Goal: Task Accomplishment & Management: Manage account settings

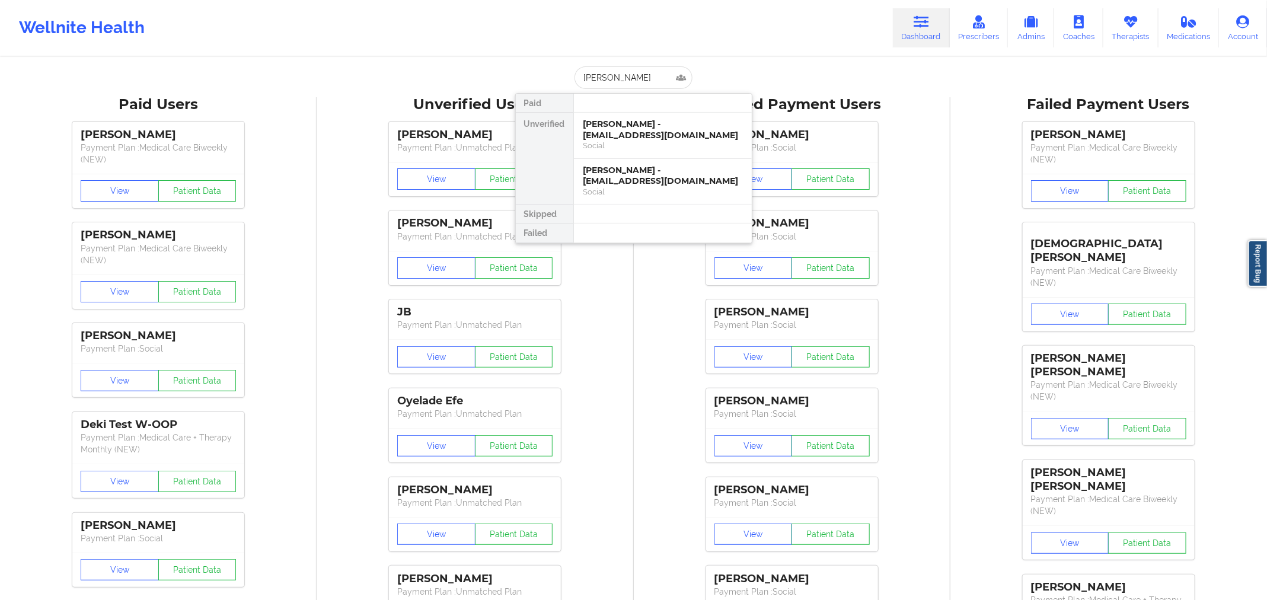
click at [645, 82] on input "[PERSON_NAME]" at bounding box center [632, 77] width 117 height 23
type input "[PERSON_NAME][EMAIL_ADDRESS][DOMAIN_NAME]"
click at [654, 127] on div "[PERSON_NAME] - [PERSON_NAME][EMAIL_ADDRESS][DOMAIN_NAME]" at bounding box center [662, 130] width 159 height 22
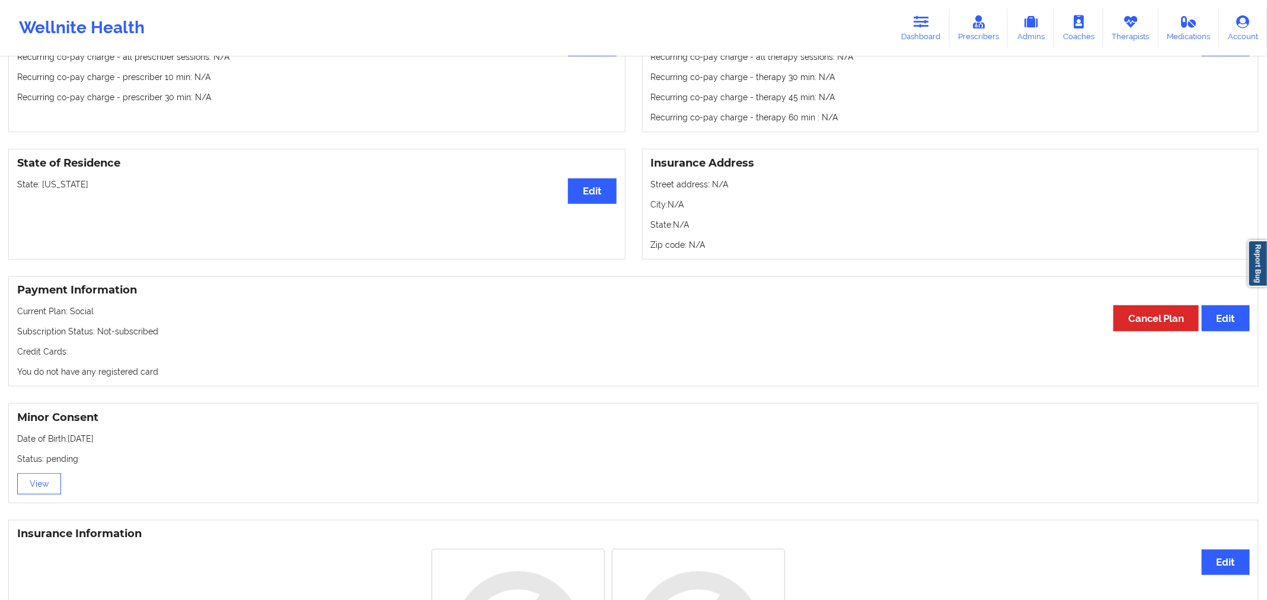
scroll to position [490, 0]
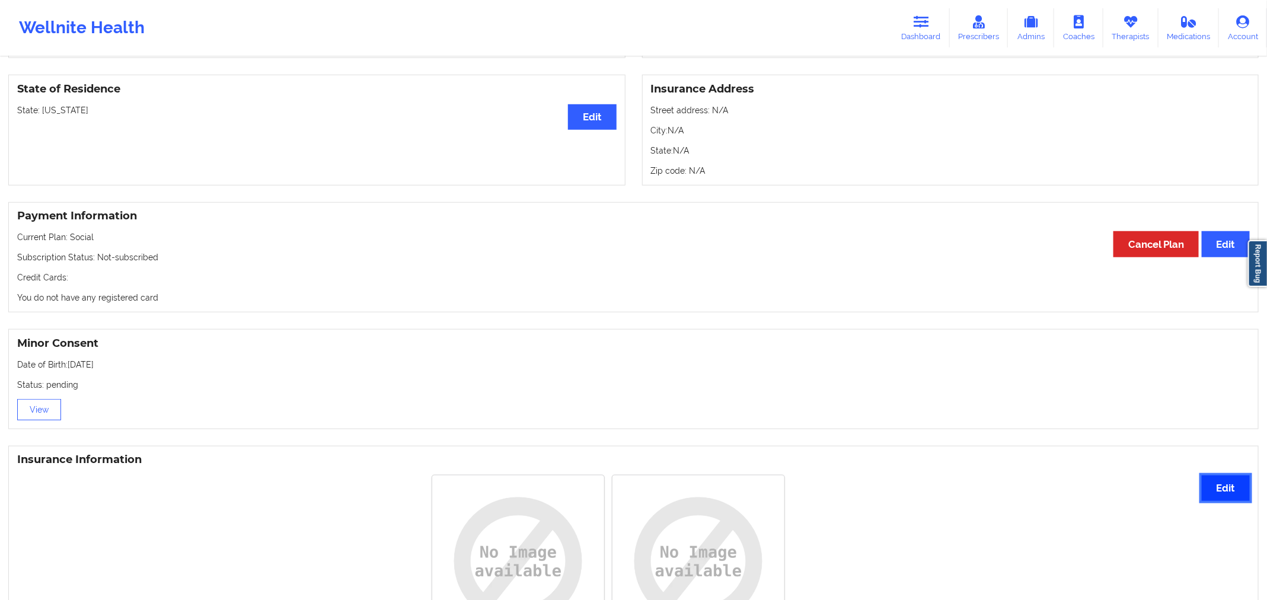
click at [1233, 498] on button "Edit" at bounding box center [1225, 487] width 48 height 25
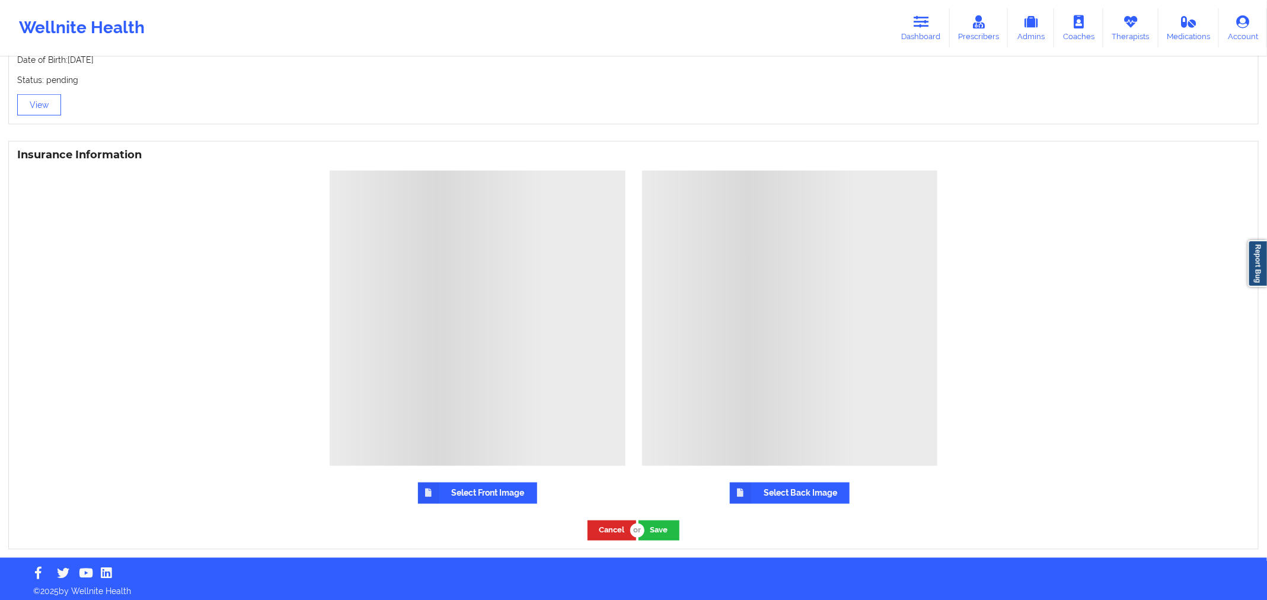
scroll to position [802, 0]
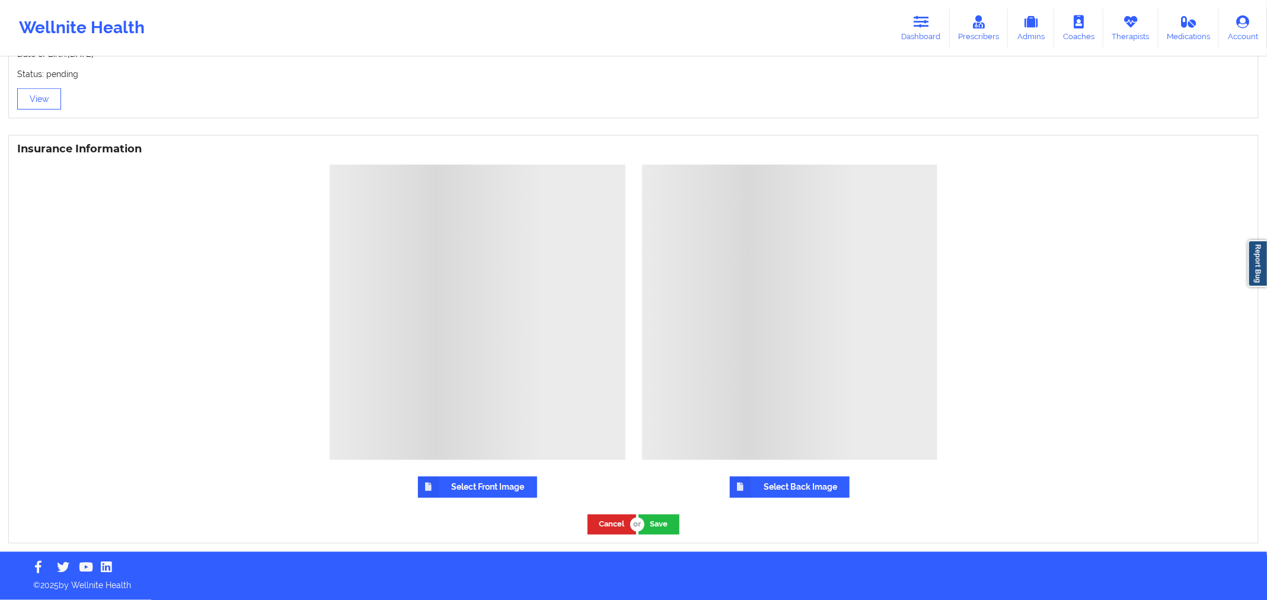
click at [493, 487] on label "Select Front Image" at bounding box center [477, 487] width 119 height 21
click at [0, 0] on input "Select Front Image" at bounding box center [0, 0] width 0 height 0
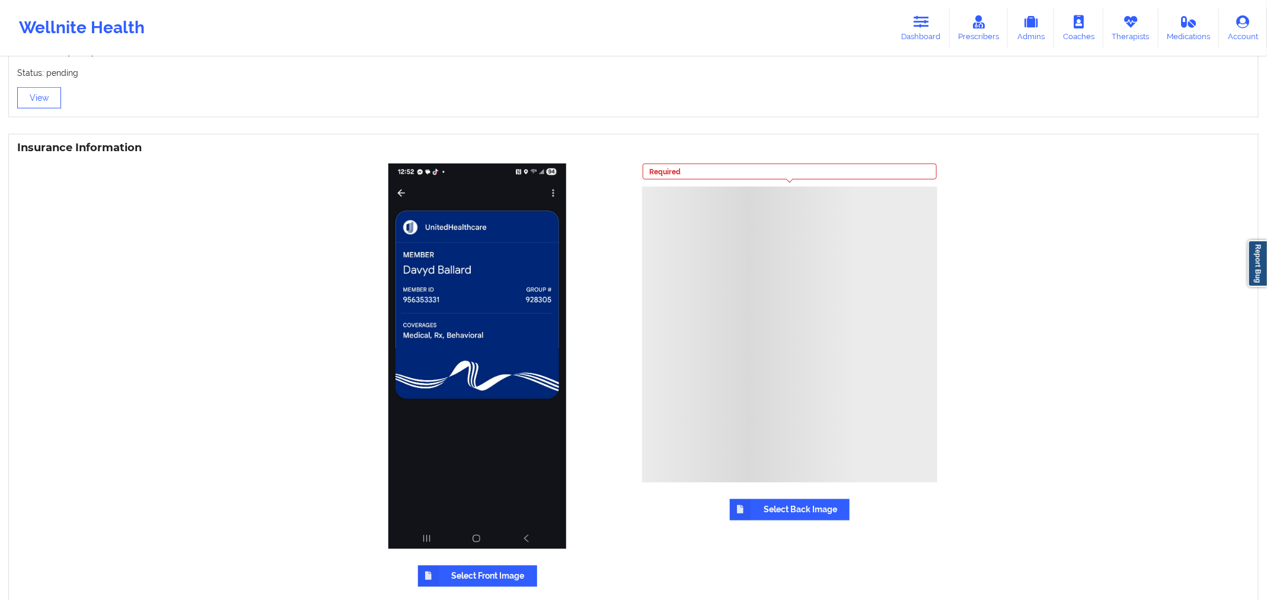
scroll to position [891, 0]
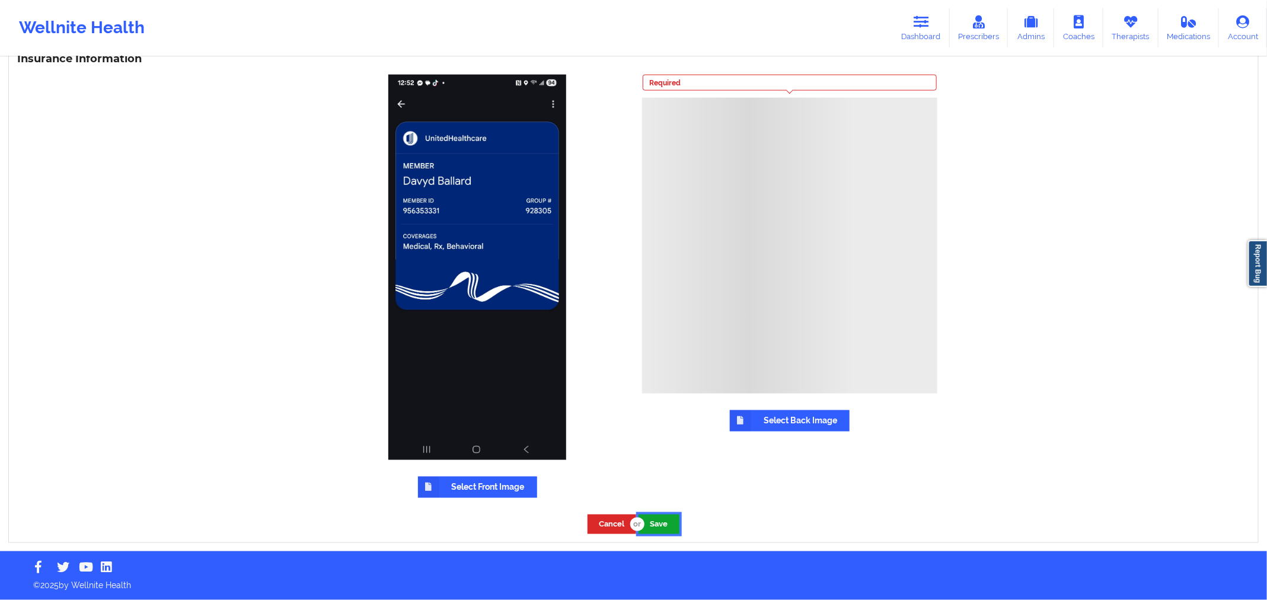
click at [662, 520] on button "Save" at bounding box center [658, 524] width 41 height 20
click at [661, 533] on button "Save" at bounding box center [658, 524] width 41 height 20
click at [663, 528] on button "Save" at bounding box center [658, 524] width 41 height 20
click at [779, 416] on label "Select Back Image" at bounding box center [790, 420] width 120 height 21
click at [0, 0] on input "Select Back Image" at bounding box center [0, 0] width 0 height 0
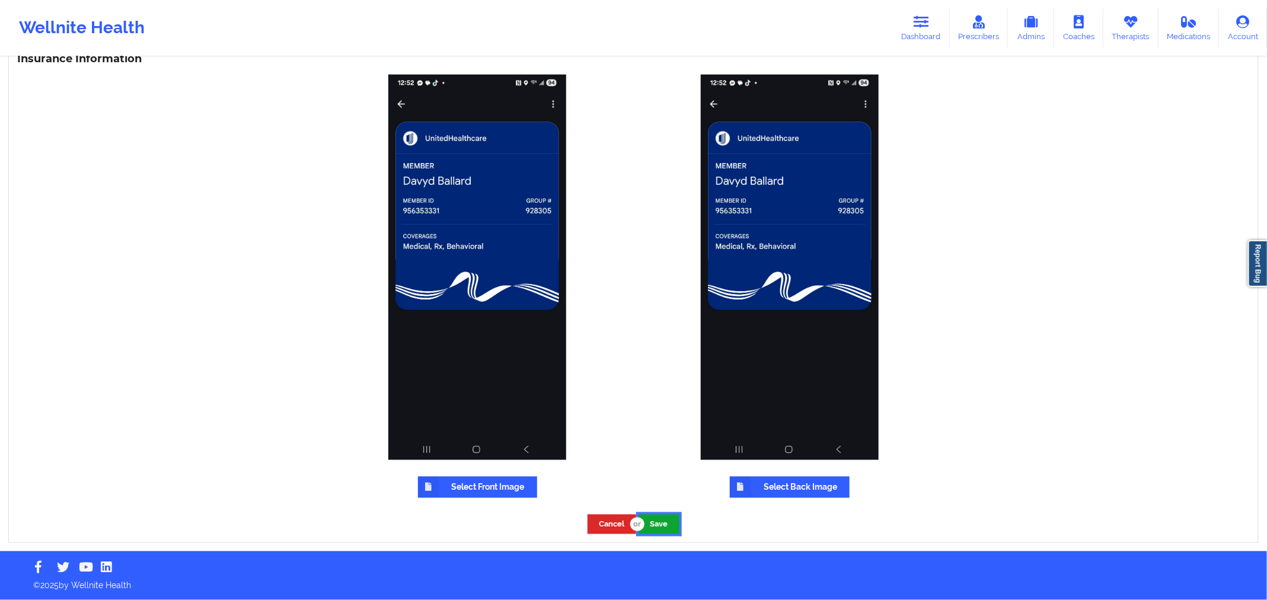
click at [653, 525] on button "Save" at bounding box center [658, 524] width 41 height 20
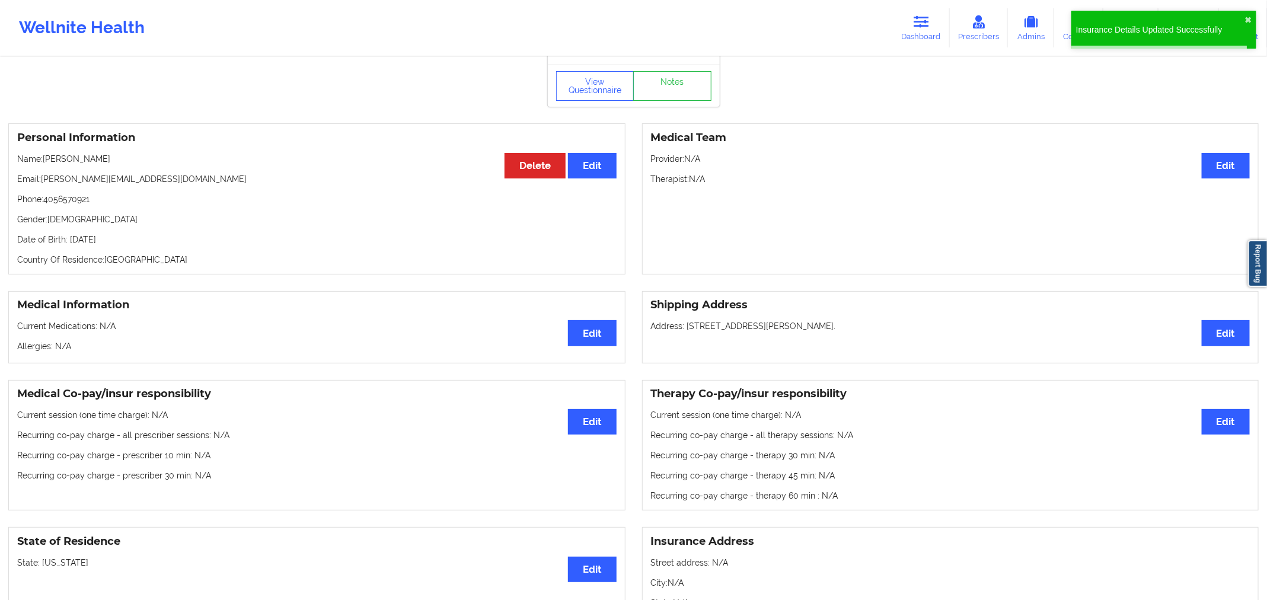
scroll to position [0, 0]
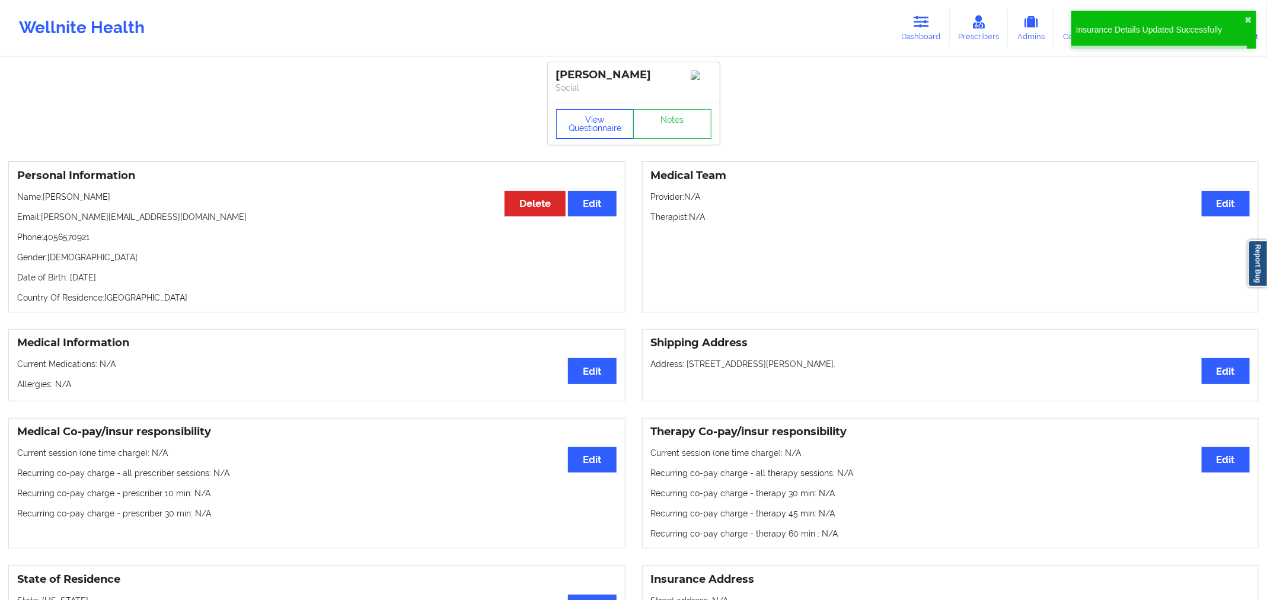
click at [601, 124] on button "View Questionnaire" at bounding box center [595, 124] width 78 height 30
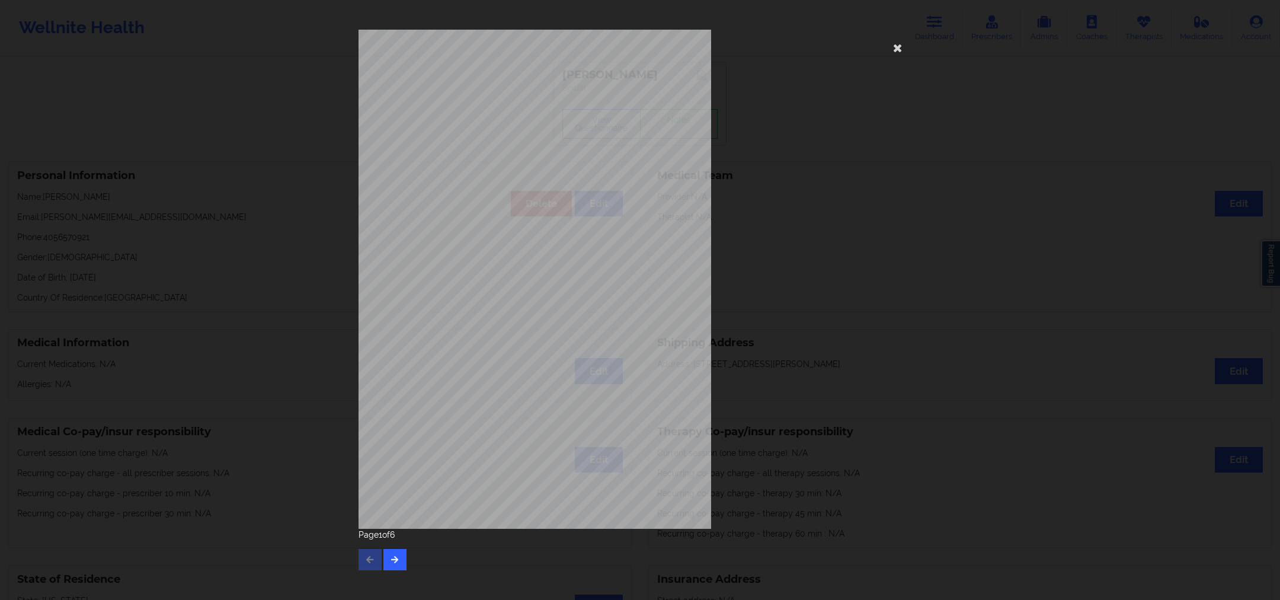
click at [393, 571] on div "[STREET_ADDRESS] What state do you live in ? [US_STATE] Full Name [PERSON_NAME]…" at bounding box center [640, 299] width 580 height 557
click at [396, 556] on icon "button" at bounding box center [395, 558] width 10 height 7
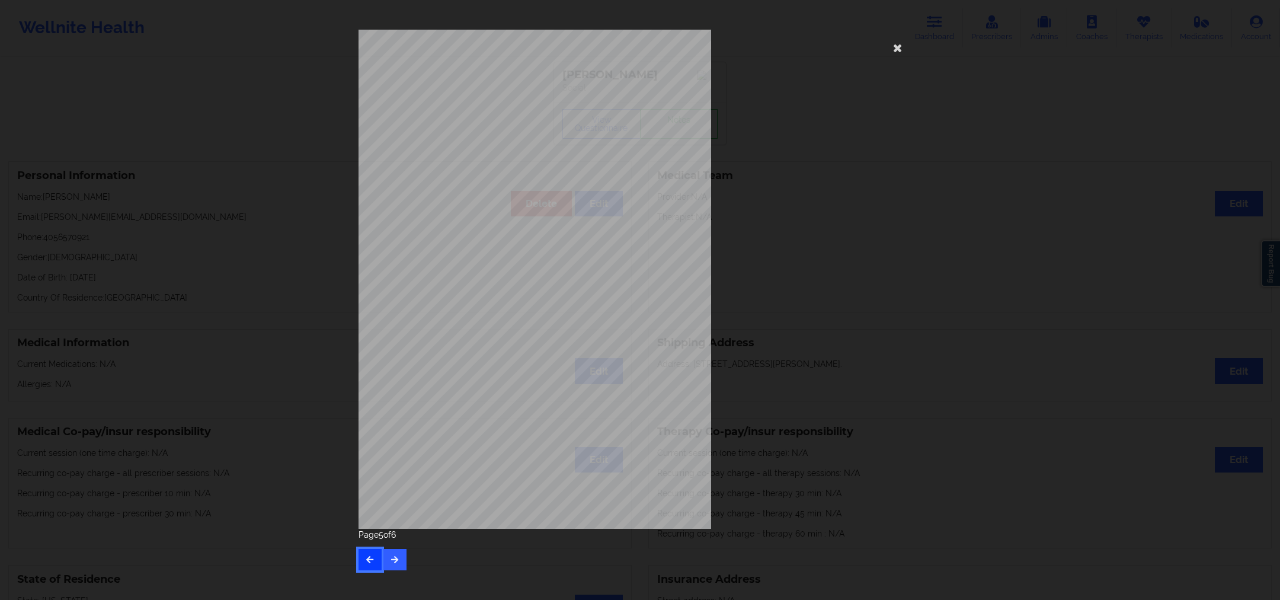
click at [378, 556] on button "button" at bounding box center [370, 559] width 23 height 21
click at [401, 558] on button "button" at bounding box center [395, 559] width 23 height 21
click at [370, 561] on icon "button" at bounding box center [370, 558] width 10 height 7
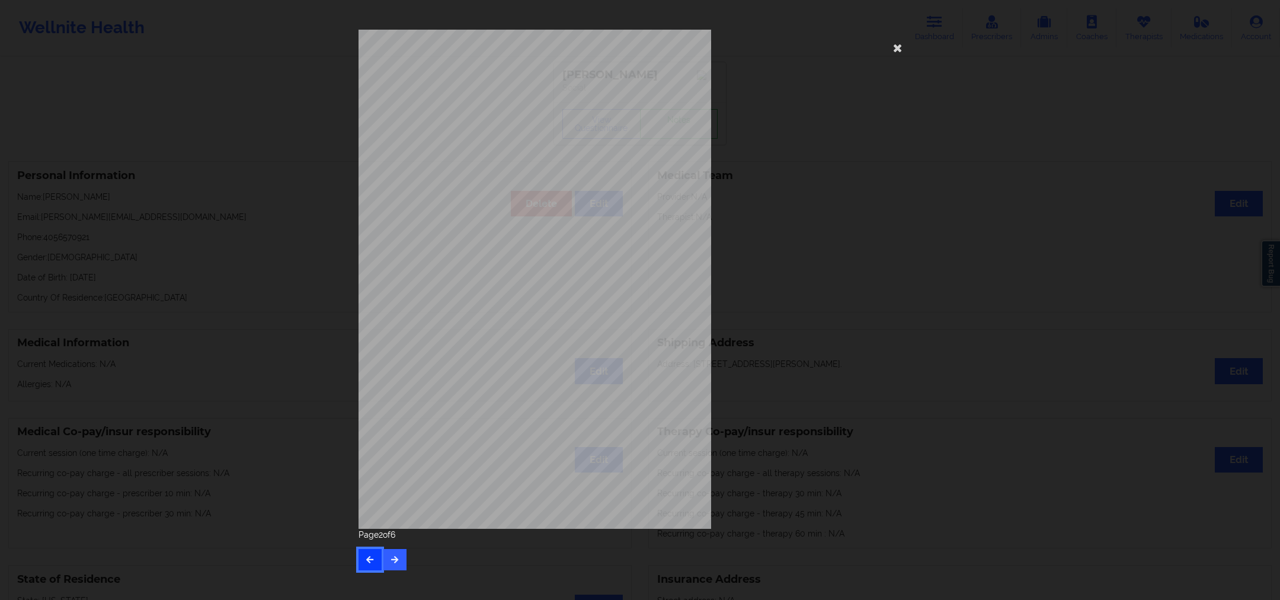
click at [370, 561] on icon "button" at bounding box center [370, 558] width 10 height 7
click at [370, 561] on div "Page 1 of 6" at bounding box center [640, 549] width 563 height 41
click at [899, 53] on icon at bounding box center [898, 47] width 19 height 19
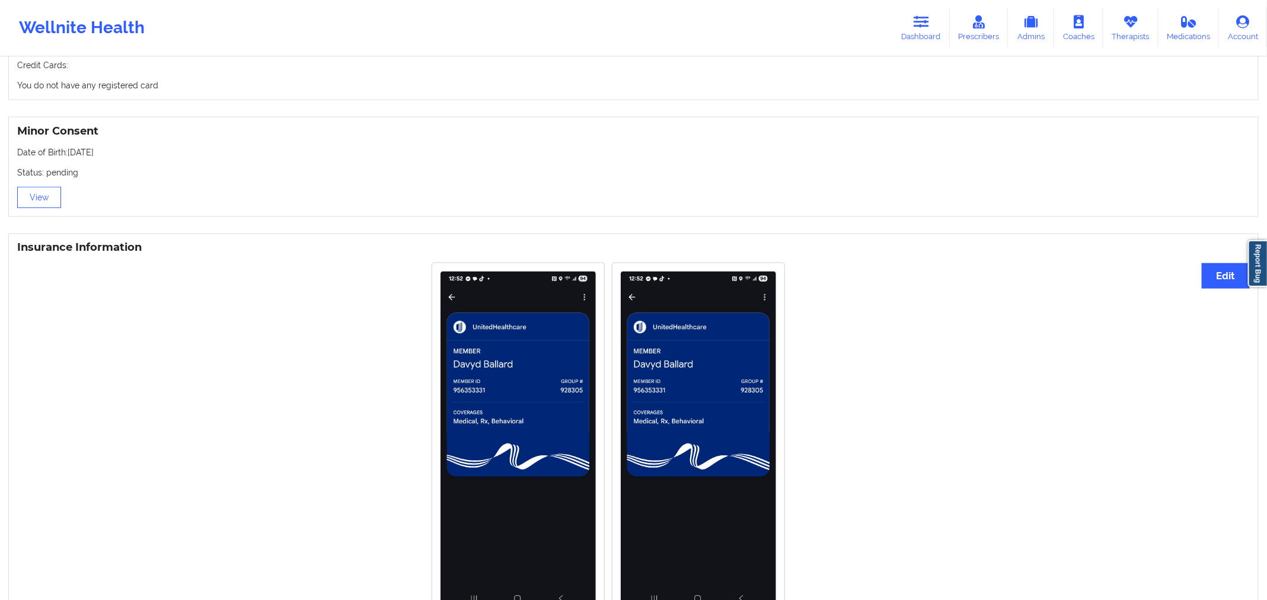
scroll to position [701, 0]
click at [396, 180] on p "Status: pending" at bounding box center [633, 174] width 1232 height 12
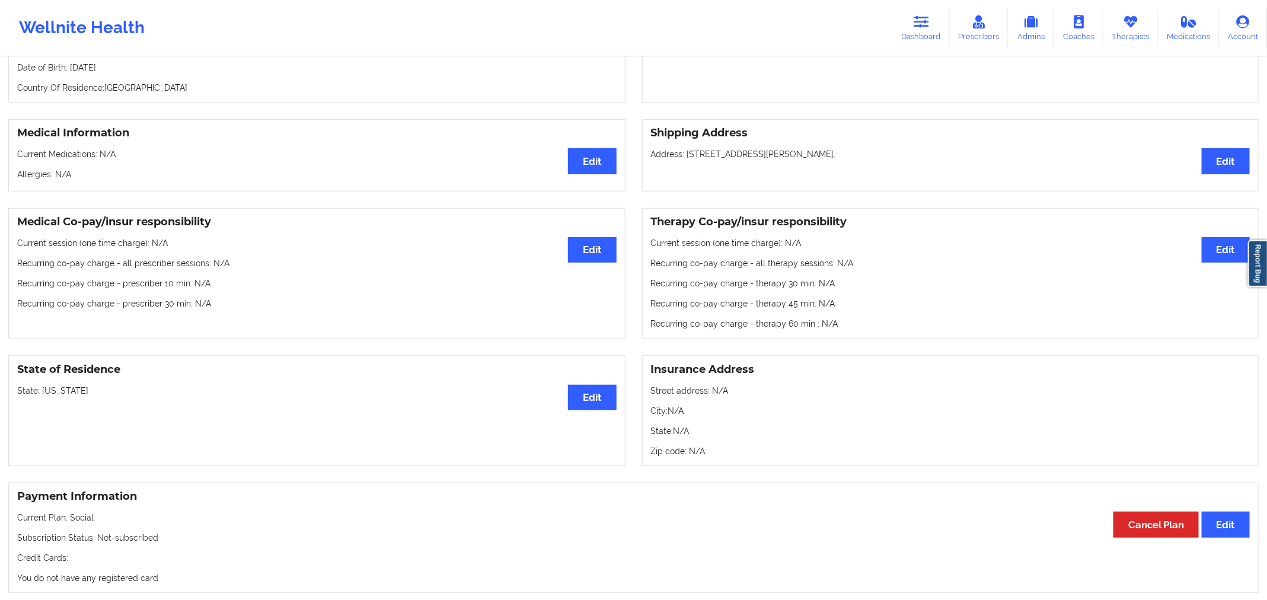
scroll to position [0, 0]
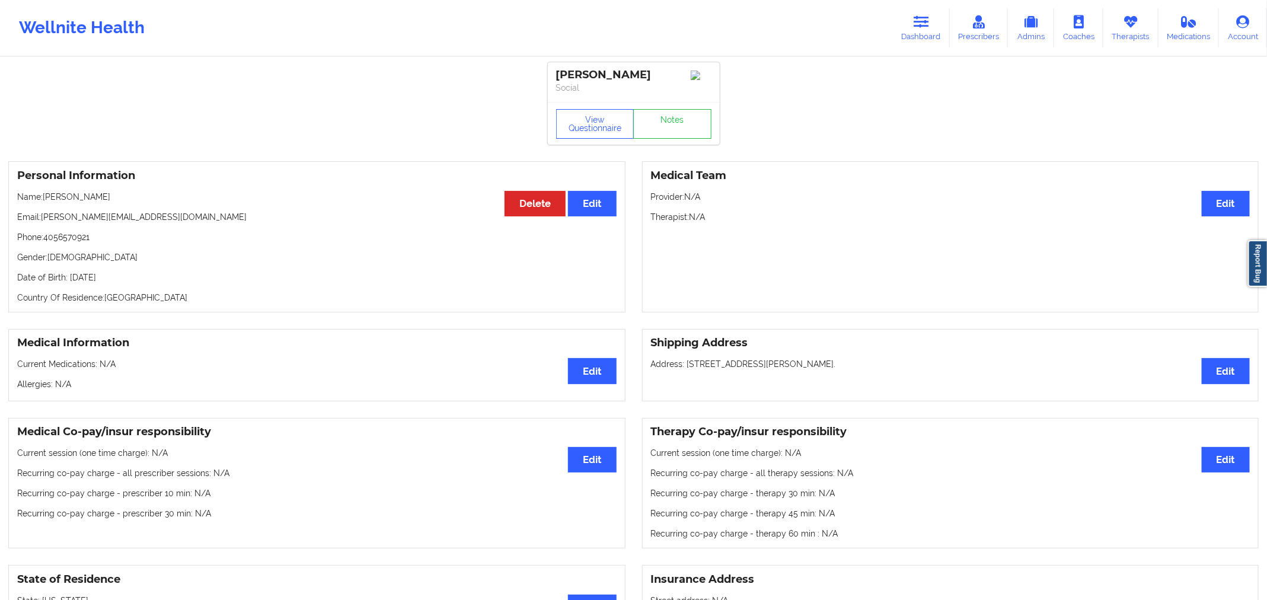
drag, startPoint x: 168, startPoint y: 285, endPoint x: 68, endPoint y: 277, distance: 100.5
click at [68, 277] on p "Date of Birth: [DEMOGRAPHIC_DATA]" at bounding box center [316, 277] width 599 height 12
copy p "[DATE]"
click at [929, 21] on icon at bounding box center [920, 21] width 15 height 13
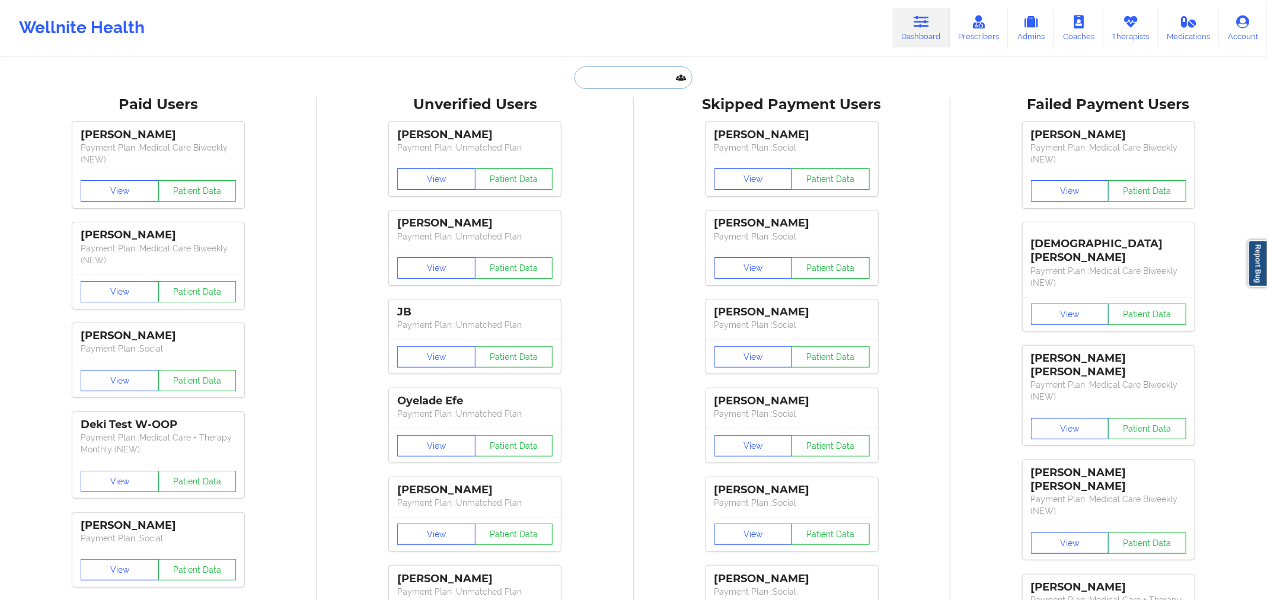
click at [598, 79] on input "text" at bounding box center [632, 77] width 117 height 23
paste input "[PERSON_NAME]"
click at [587, 79] on input "[PERSON_NAME]" at bounding box center [632, 77] width 117 height 23
type input "[PERSON_NAME]"
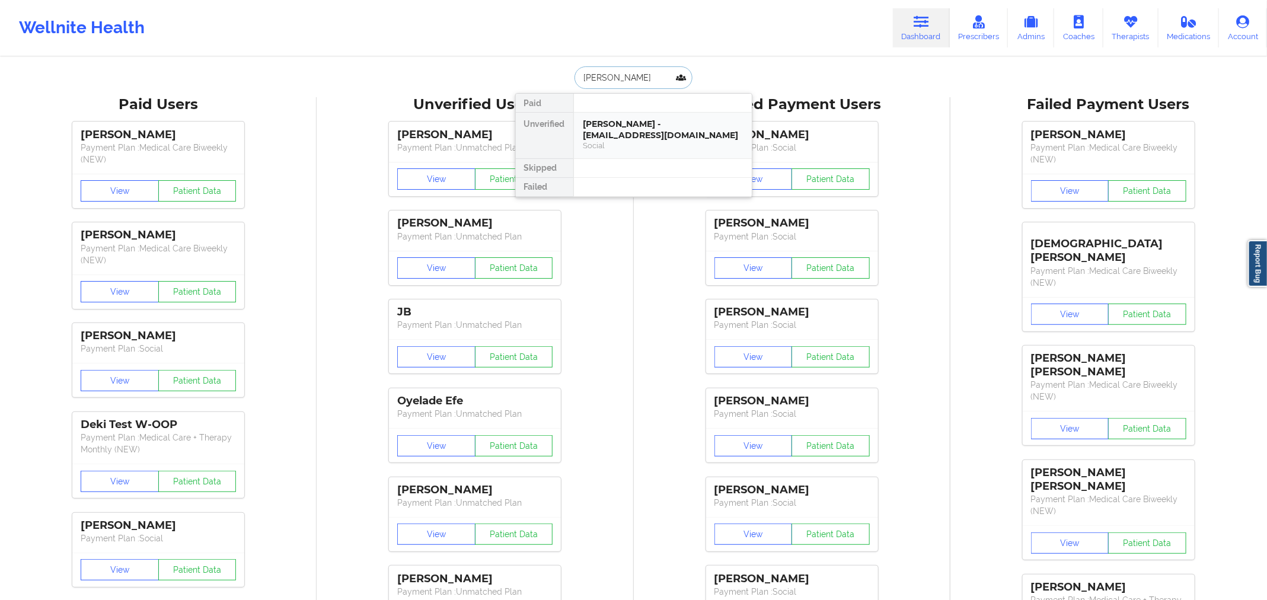
click at [648, 139] on div "[PERSON_NAME] - [EMAIL_ADDRESS][DOMAIN_NAME]" at bounding box center [662, 130] width 159 height 22
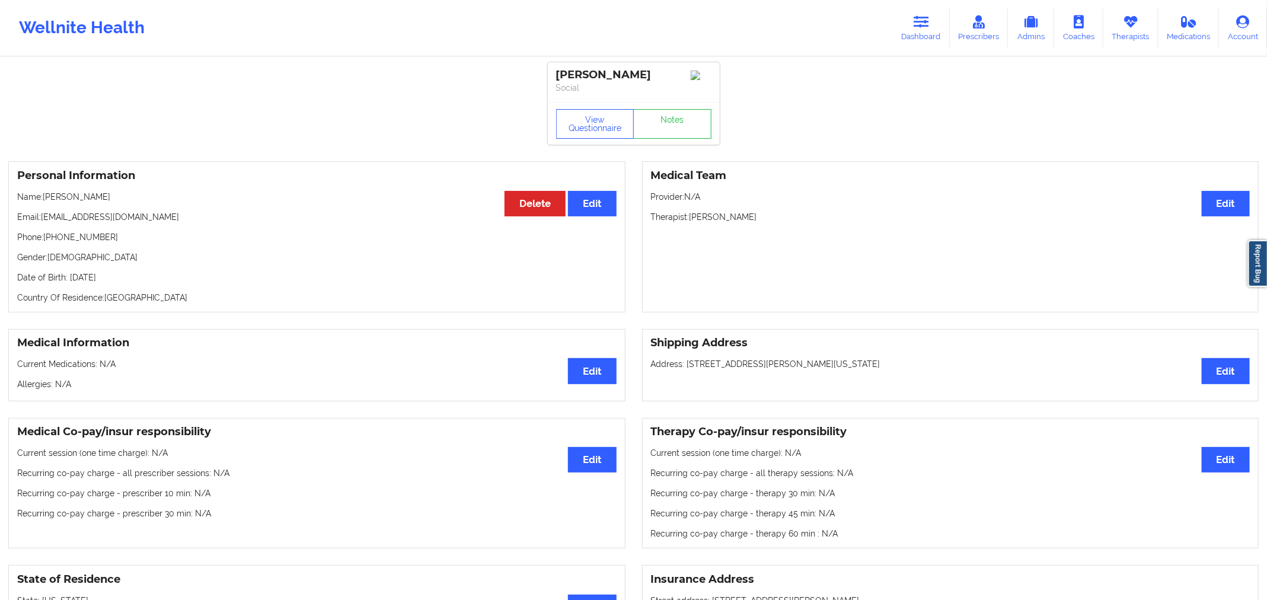
click at [618, 75] on div "[PERSON_NAME]" at bounding box center [633, 75] width 155 height 14
copy div "Leykam"
